Goal: Task Accomplishment & Management: Use online tool/utility

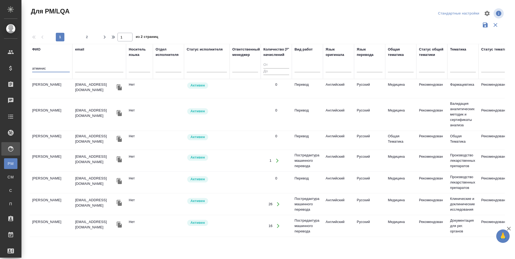
type input "атминис"
click at [49, 86] on td "[PERSON_NAME]" at bounding box center [51, 88] width 43 height 19
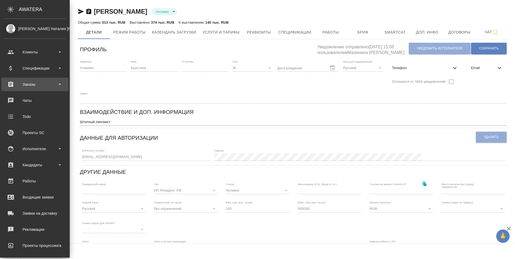
click at [18, 84] on div "Заказы" at bounding box center [35, 84] width 62 height 8
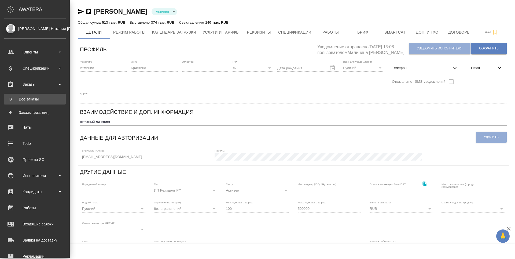
click at [16, 95] on link "В Все заказы" at bounding box center [35, 99] width 62 height 11
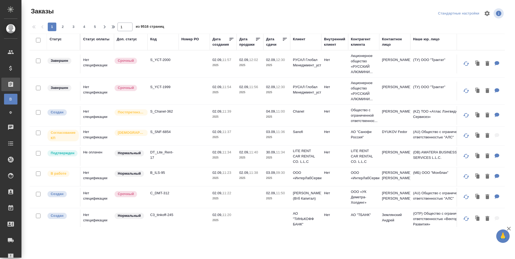
click at [153, 40] on div "Код" at bounding box center [153, 38] width 6 height 5
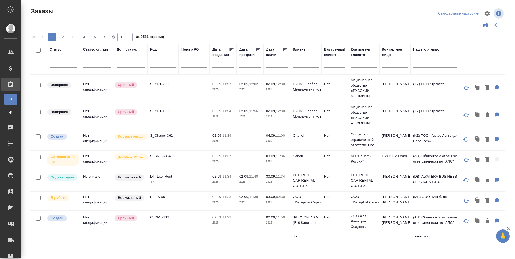
click at [157, 64] on input "text" at bounding box center [163, 64] width 26 height 7
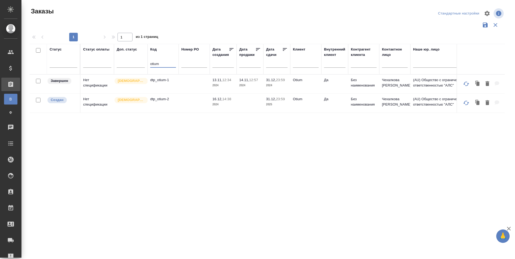
type input "otium"
click at [159, 102] on p "dtp_otium-2" at bounding box center [163, 98] width 26 height 5
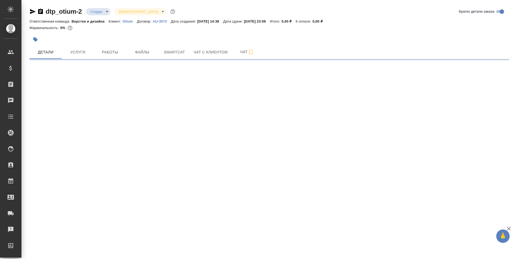
select select "RU"
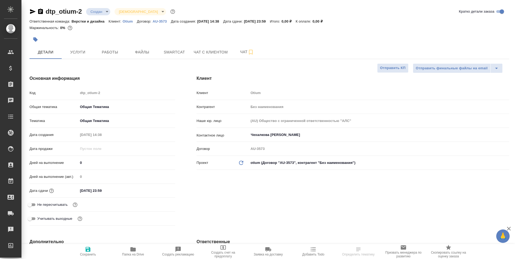
type textarea "x"
click at [84, 161] on input "0" at bounding box center [126, 163] width 97 height 8
click at [117, 56] on button "Работы" at bounding box center [110, 51] width 32 height 13
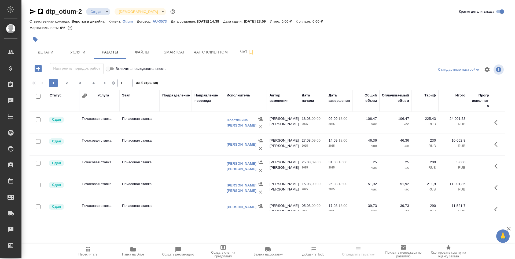
click at [38, 119] on input "checkbox" at bounding box center [38, 119] width 5 height 5
checkbox input "true"
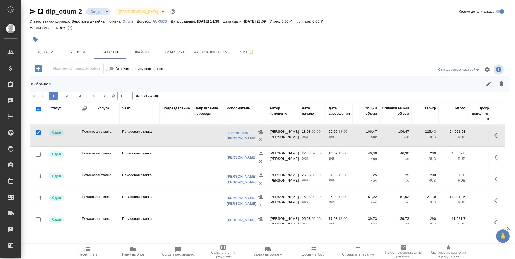
click at [491, 135] on button "button" at bounding box center [497, 135] width 13 height 13
click at [464, 135] on icon "button" at bounding box center [468, 135] width 8 height 8
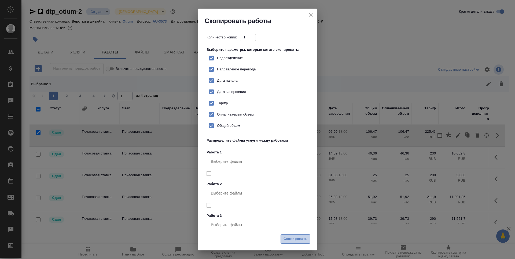
click at [296, 238] on span "Скопировать" at bounding box center [296, 239] width 24 height 6
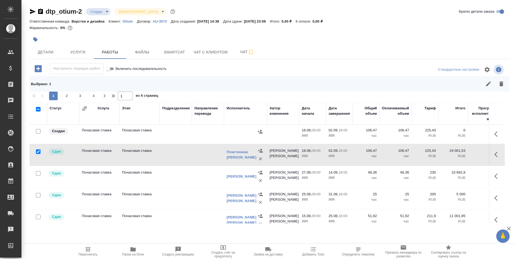
click at [88, 135] on td "Почасовая ставка" at bounding box center [99, 134] width 40 height 19
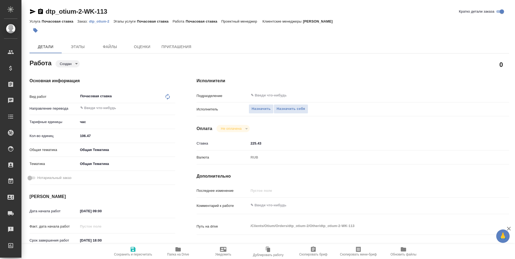
type textarea "x"
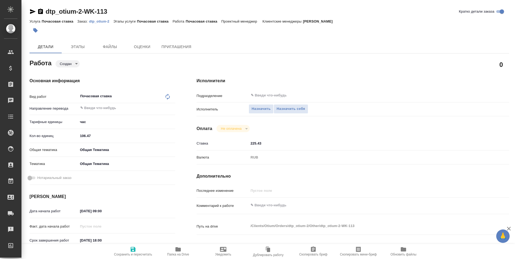
type textarea "x"
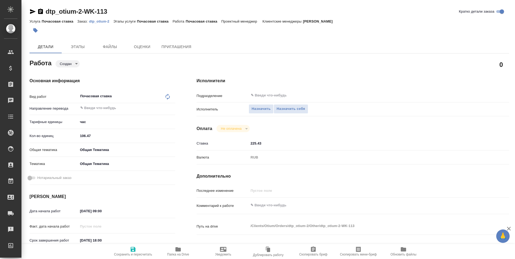
type textarea "x"
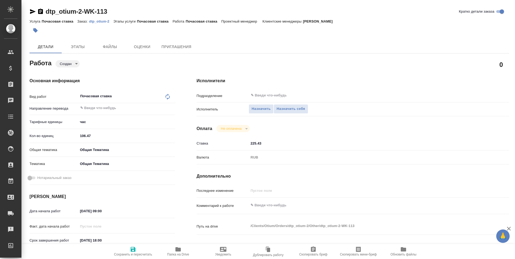
type textarea "x"
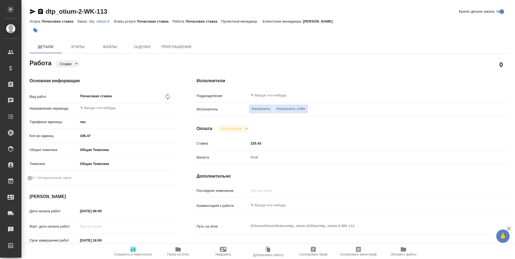
click at [100, 134] on input "106.47" at bounding box center [126, 136] width 97 height 8
type textarea "x"
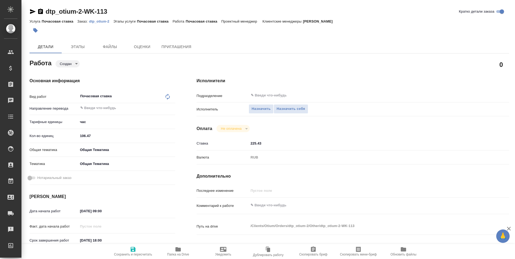
type textarea "x"
type input "106"
type textarea "x"
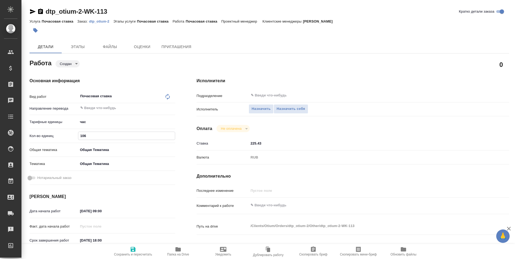
type textarea "x"
type input "10"
type textarea "x"
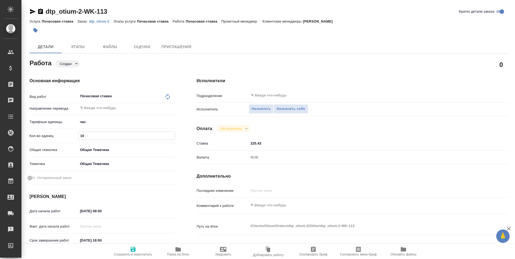
type textarea "x"
type input "1"
type textarea "x"
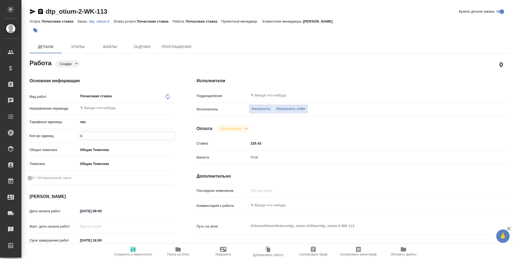
type textarea "x"
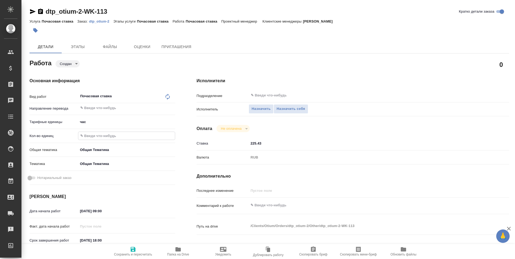
type textarea "x"
type input "3"
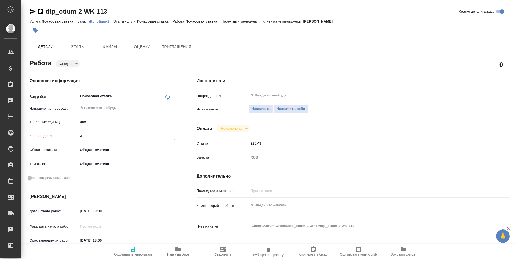
type textarea "x"
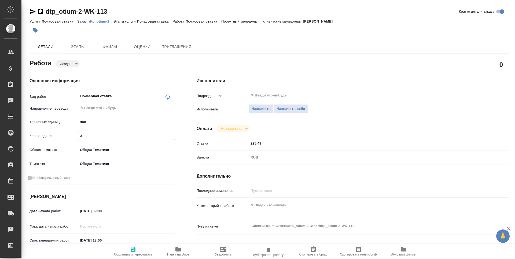
type textarea "x"
type input "30"
type textarea "x"
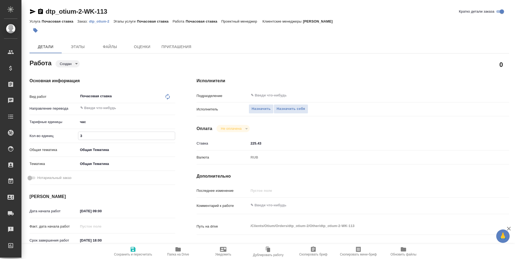
type textarea "x"
type input "30"
click at [94, 210] on input "[DATE] 09:00" at bounding box center [101, 211] width 47 height 8
click at [158, 210] on icon "button" at bounding box center [159, 210] width 6 height 6
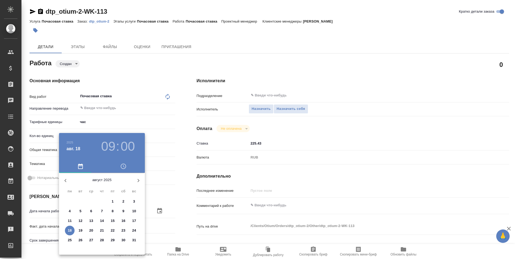
click at [91, 240] on p "27" at bounding box center [91, 239] width 4 height 5
type textarea "x"
type input "[DATE] 09:00"
type textarea "x"
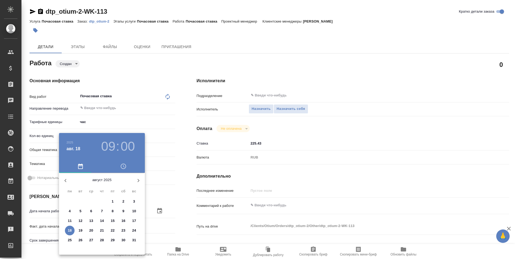
type textarea "x"
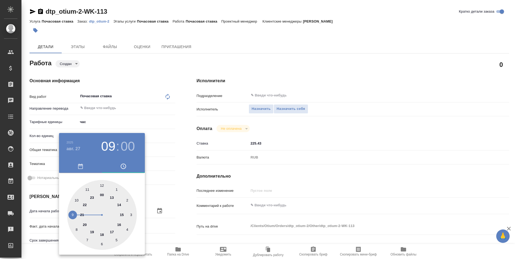
click at [180, 225] on div at bounding box center [257, 129] width 515 height 259
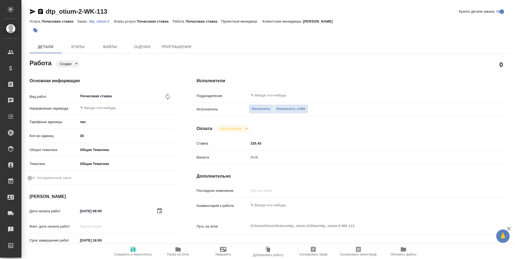
click at [98, 241] on input "[DATE] 18:00" at bounding box center [101, 240] width 47 height 8
click at [160, 239] on icon "button" at bounding box center [159, 239] width 6 height 6
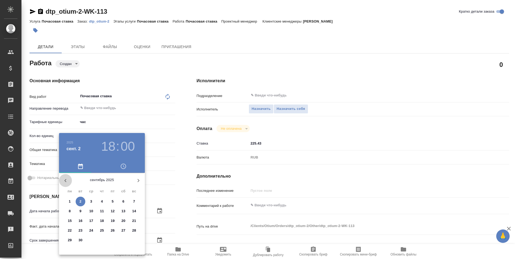
click at [63, 182] on icon "button" at bounding box center [65, 180] width 6 height 6
click at [114, 240] on p "29" at bounding box center [113, 239] width 4 height 5
type textarea "x"
type input "[DATE] 18:00"
type textarea "x"
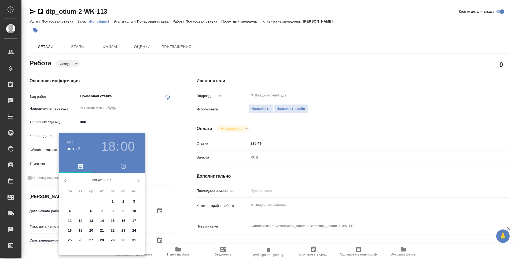
type textarea "x"
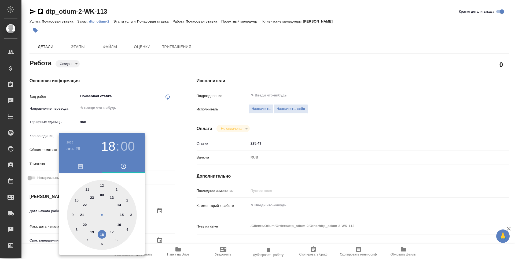
click at [185, 228] on div at bounding box center [257, 129] width 515 height 259
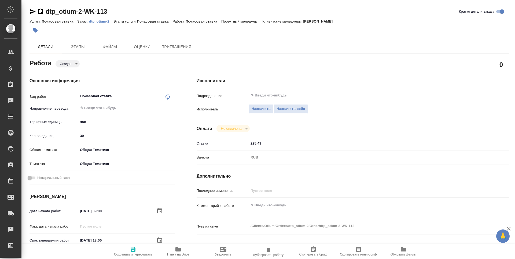
scroll to position [54, 0]
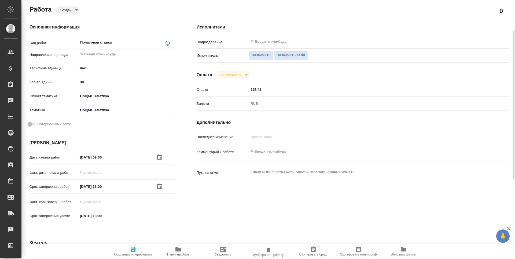
click at [135, 251] on icon "button" at bounding box center [133, 249] width 5 height 5
type textarea "x"
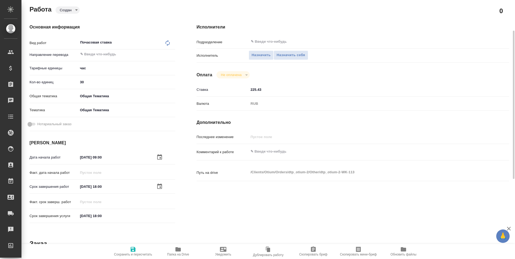
type textarea "x"
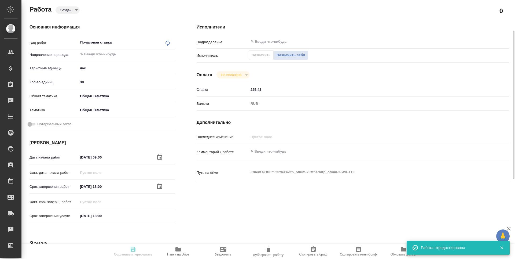
type textarea "x"
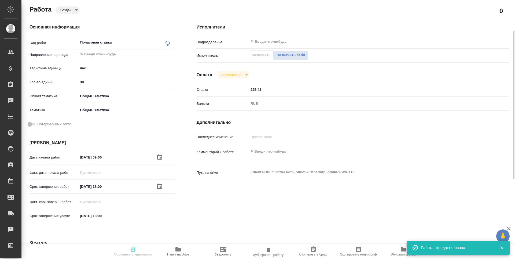
type textarea "x"
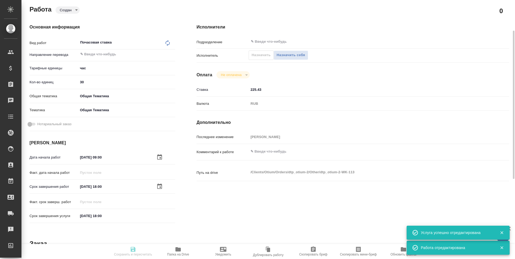
type input "created"
type textarea "Почасовая ставка"
type textarea "x"
type input "5a8b1489cc6b4906c91bfd93"
type input "30"
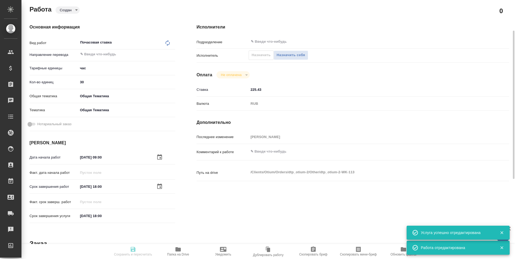
type input "obtem"
type input "6012b1ca196b0e5c9229a120"
type input "[DATE] 09:00"
type input "[DATE] 18:00"
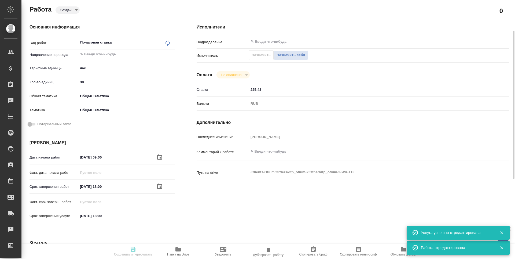
type input "notPayed"
type input "225.43"
type input "RUB"
type input "[PERSON_NAME]"
type textarea "x"
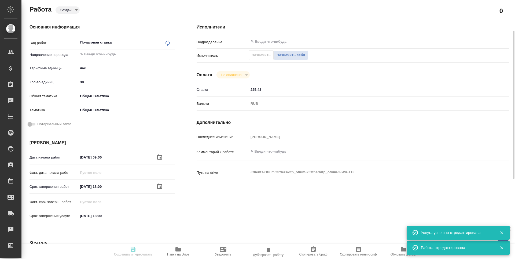
type textarea "/Clients/Оtium/Orders/dtp_otium-2/Other/dtp_otium-2-WK-113"
type textarea "x"
type input "dtp_otium-2"
type input "Почасовая ставка"
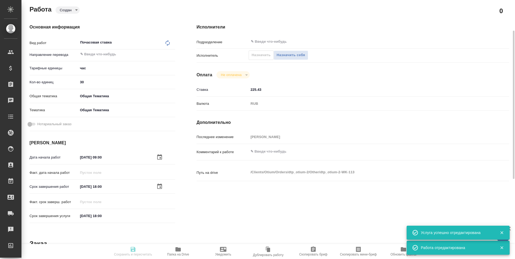
type input "[PERSON_NAME]"
type input "/Clients/Оtium/Orders/dtp_otium-2"
type textarea "x"
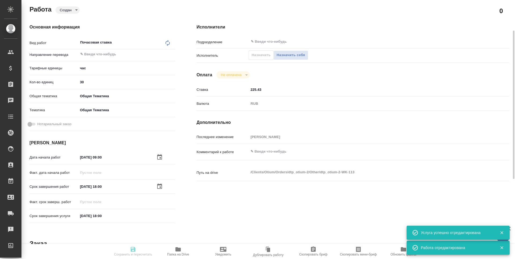
type textarea "x"
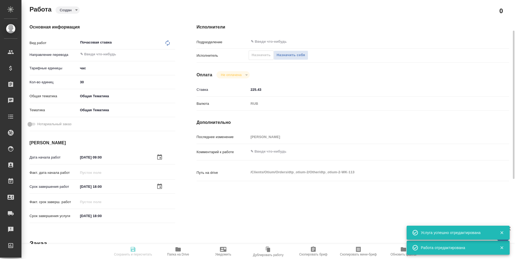
type textarea "x"
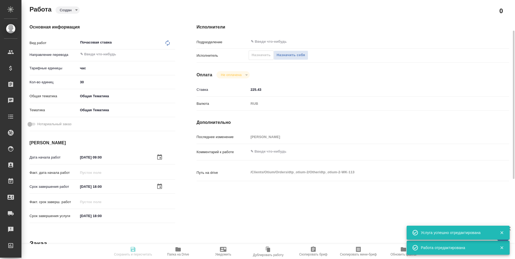
type textarea "x"
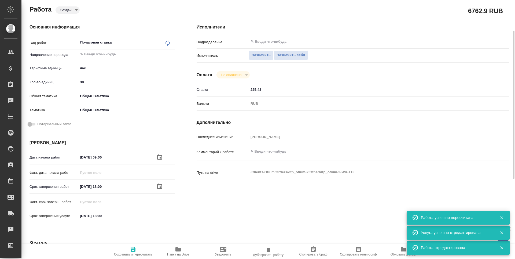
type input "created"
type textarea "Почасовая ставка"
type textarea "x"
type input "5a8b1489cc6b4906c91bfd93"
type input "30"
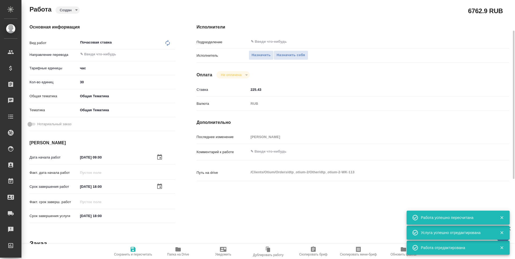
type input "obtem"
type input "6012b1ca196b0e5c9229a120"
type input "[DATE] 09:00"
type input "[DATE] 18:00"
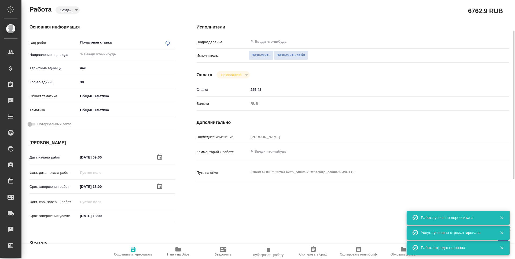
type input "notPayed"
type input "225.43"
type input "RUB"
type input "[PERSON_NAME]"
type textarea "x"
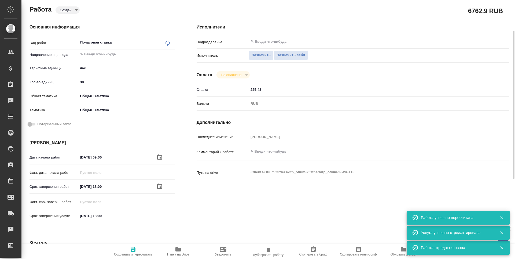
type textarea "/Clients/Оtium/Orders/dtp_otium-2/Other/dtp_otium-2-WK-113"
type textarea "x"
type input "dtp_otium-2"
type input "Почасовая ставка"
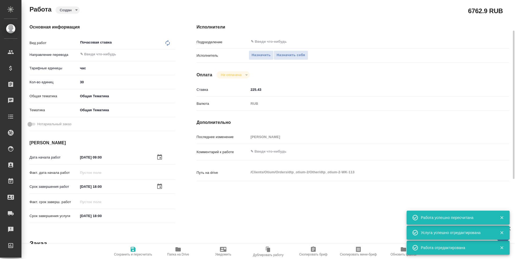
type input "[PERSON_NAME]"
type input "/Clients/Оtium/Orders/dtp_otium-2"
type textarea "x"
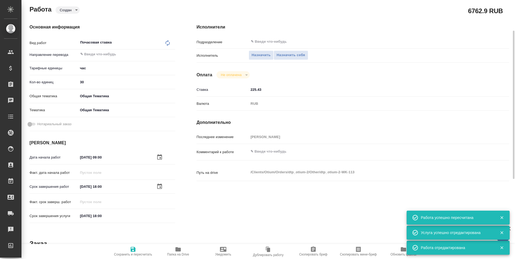
type textarea "x"
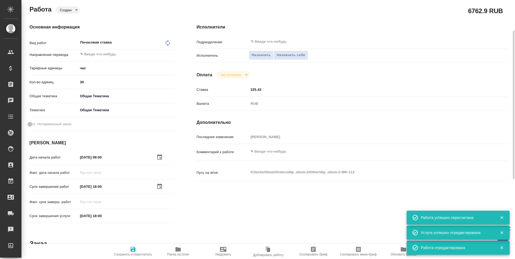
type textarea "x"
click at [94, 215] on input "[DATE] 18:00" at bounding box center [101, 216] width 47 height 8
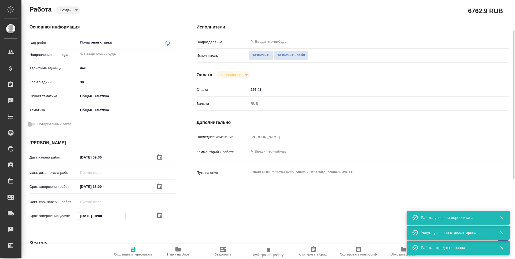
type textarea "x"
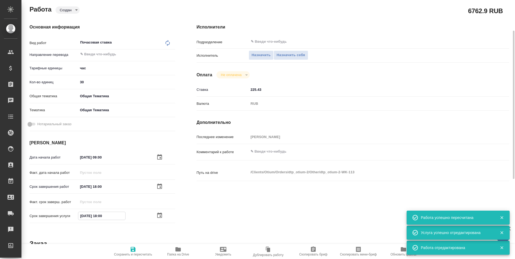
click at [159, 214] on icon "button" at bounding box center [159, 215] width 6 height 6
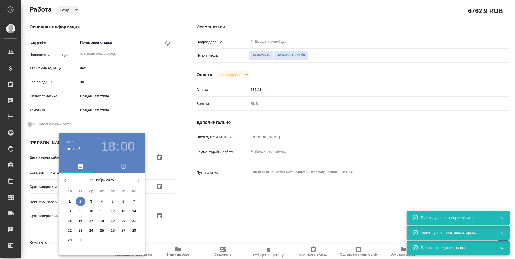
click at [64, 178] on icon "button" at bounding box center [65, 180] width 6 height 6
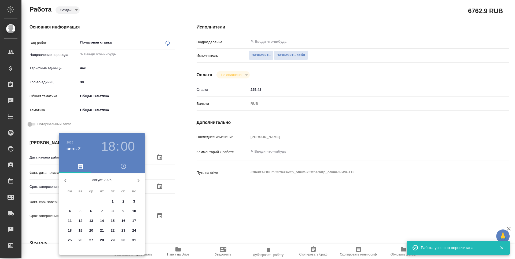
click at [112, 241] on p "29" at bounding box center [113, 239] width 4 height 5
type textarea "x"
type input "[DATE] 18:00"
type textarea "x"
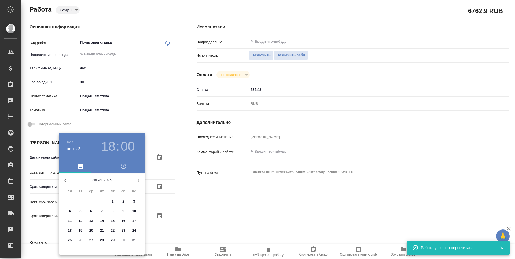
type textarea "x"
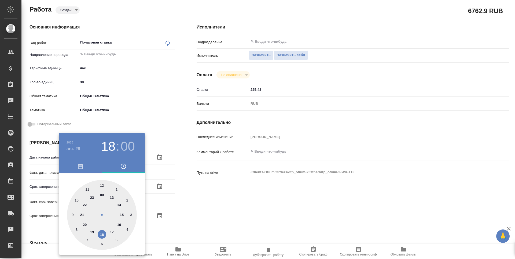
click at [186, 224] on div at bounding box center [257, 129] width 515 height 259
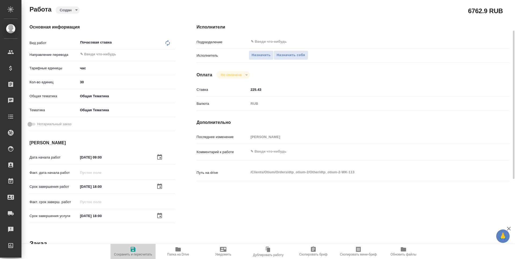
click at [130, 250] on icon "button" at bounding box center [133, 249] width 6 height 6
type textarea "x"
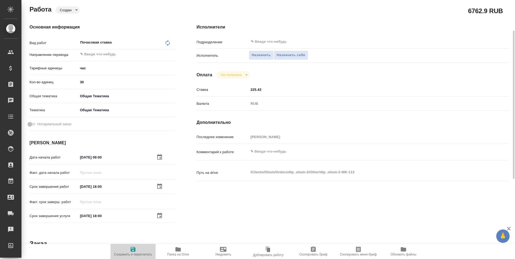
type textarea "x"
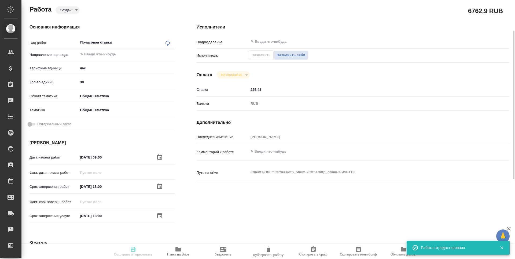
type textarea "x"
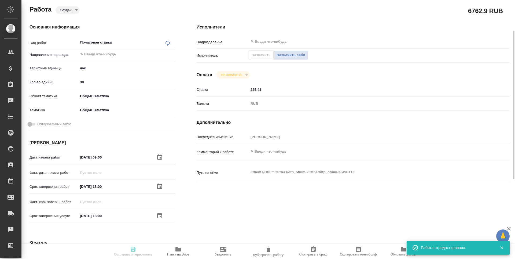
type textarea "x"
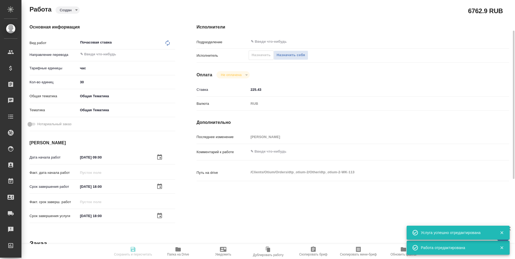
type input "created"
type textarea "Почасовая ставка"
type textarea "x"
type input "5a8b1489cc6b4906c91bfd93"
type input "30"
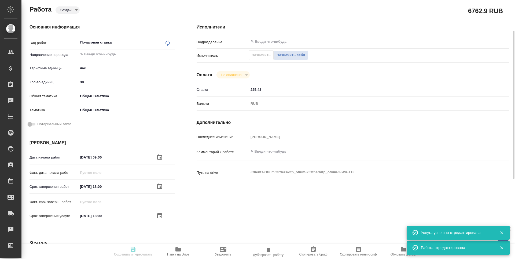
type input "obtem"
type input "6012b1ca196b0e5c9229a120"
type input "[DATE] 09:00"
type input "[DATE] 18:00"
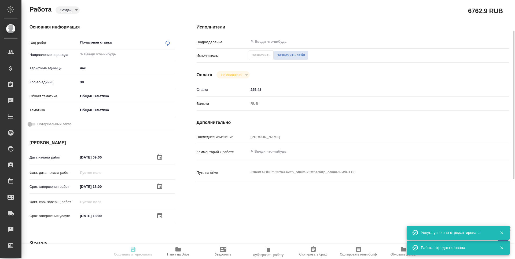
type input "notPayed"
type input "225.43"
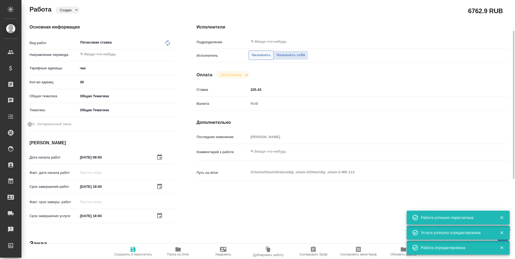
click at [260, 55] on span "Назначить" at bounding box center [261, 55] width 19 height 6
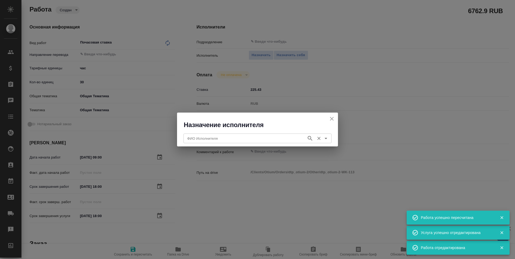
click at [255, 137] on input "ФИО Исполнителя" at bounding box center [244, 138] width 119 height 6
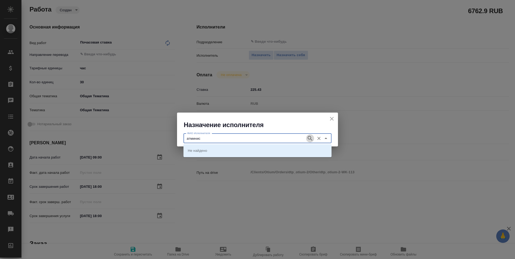
click at [311, 139] on icon "button" at bounding box center [310, 138] width 6 height 6
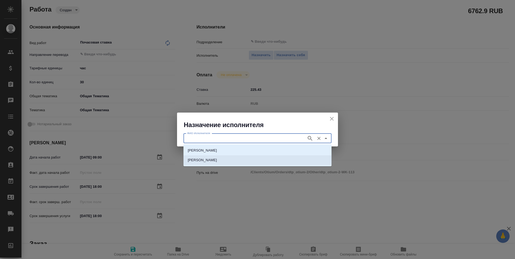
click at [273, 159] on li "[PERSON_NAME]" at bounding box center [257, 160] width 148 height 10
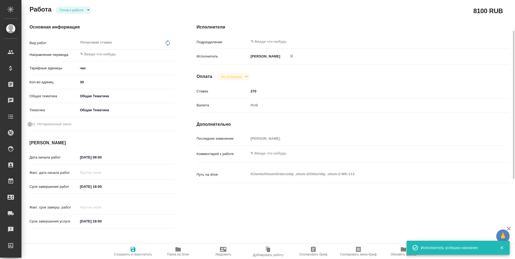
click at [132, 253] on span "Сохранить и пересчитать" at bounding box center [133, 254] width 38 height 4
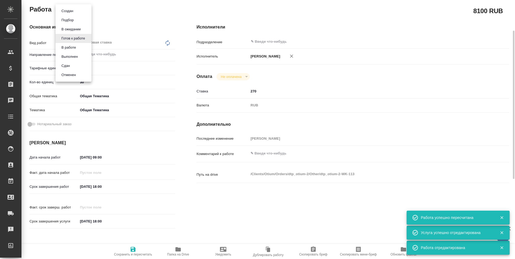
click at [80, 11] on body "🙏 .cls-1 fill:#fff; AWATERA [PERSON_NAME] n.tretyakova Клиенты Спецификации Зак…" at bounding box center [257, 129] width 515 height 259
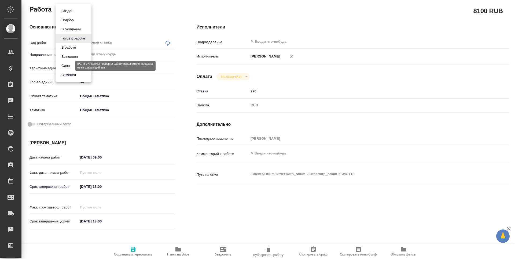
click at [69, 67] on button "Сдан" at bounding box center [66, 66] width 12 height 6
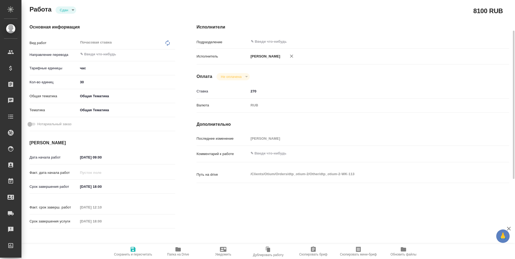
click at [133, 254] on span "Сохранить и пересчитать" at bounding box center [133, 254] width 38 height 4
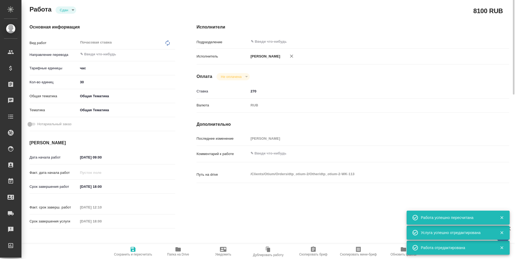
scroll to position [0, 0]
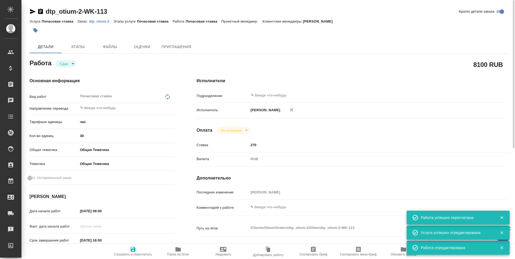
click at [31, 11] on icon "button" at bounding box center [33, 11] width 6 height 6
